Goal: Task Accomplishment & Management: Use online tool/utility

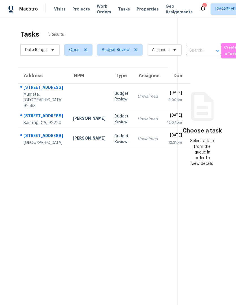
click at [122, 10] on span "Tasks" at bounding box center [124, 9] width 12 height 4
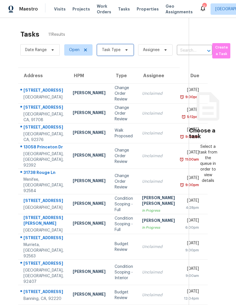
click at [123, 50] on span at bounding box center [126, 50] width 6 height 5
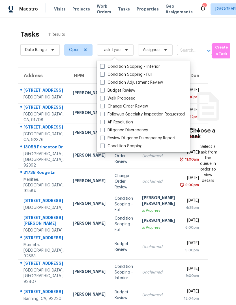
click at [106, 88] on label "Budget Review" at bounding box center [117, 91] width 35 height 6
click at [104, 88] on input "Budget Review" at bounding box center [102, 90] width 4 height 4
checkbox input "true"
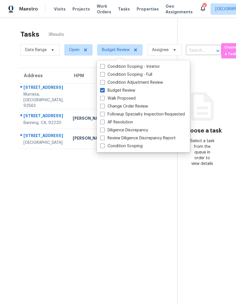
click at [101, 213] on section "Tasks 3 Results Date Range Open Budget Review Assignee ​ Create a Task Address …" at bounding box center [93, 174] width 168 height 295
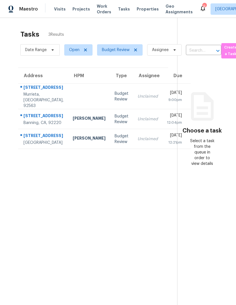
click at [115, 93] on div "Budget Review" at bounding box center [122, 96] width 14 height 11
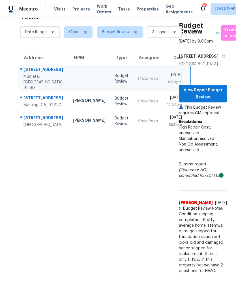
scroll to position [21, 0]
click at [216, 87] on span "View Repair Budget Review" at bounding box center [203, 94] width 39 height 14
click at [213, 88] on span "View Repair Budget Review" at bounding box center [203, 94] width 39 height 14
click at [210, 87] on span "View Repair Budget Review" at bounding box center [203, 94] width 39 height 14
click at [115, 95] on div "Budget Review" at bounding box center [122, 100] width 14 height 11
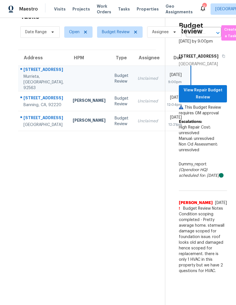
scroll to position [18, 0]
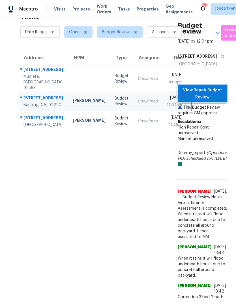
click at [212, 87] on span "View Repair Budget Review" at bounding box center [202, 94] width 40 height 14
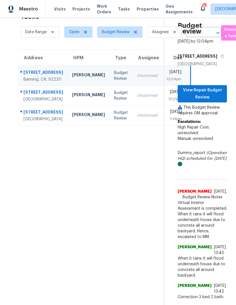
click at [114, 121] on div "Budget Review" at bounding box center [121, 115] width 14 height 11
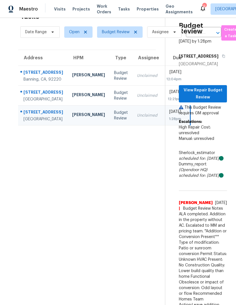
click at [83, 86] on td "[PERSON_NAME]" at bounding box center [89, 96] width 42 height 20
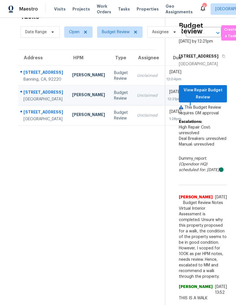
scroll to position [65, 0]
click at [72, 112] on div "Benjamin Reyes" at bounding box center [88, 115] width 33 height 7
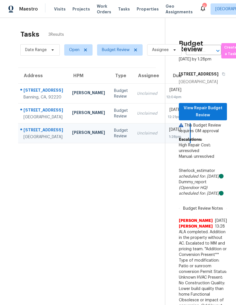
scroll to position [0, 0]
click at [217, 105] on span "View Repair Budget Review" at bounding box center [203, 112] width 39 height 14
